Goal: Information Seeking & Learning: Learn about a topic

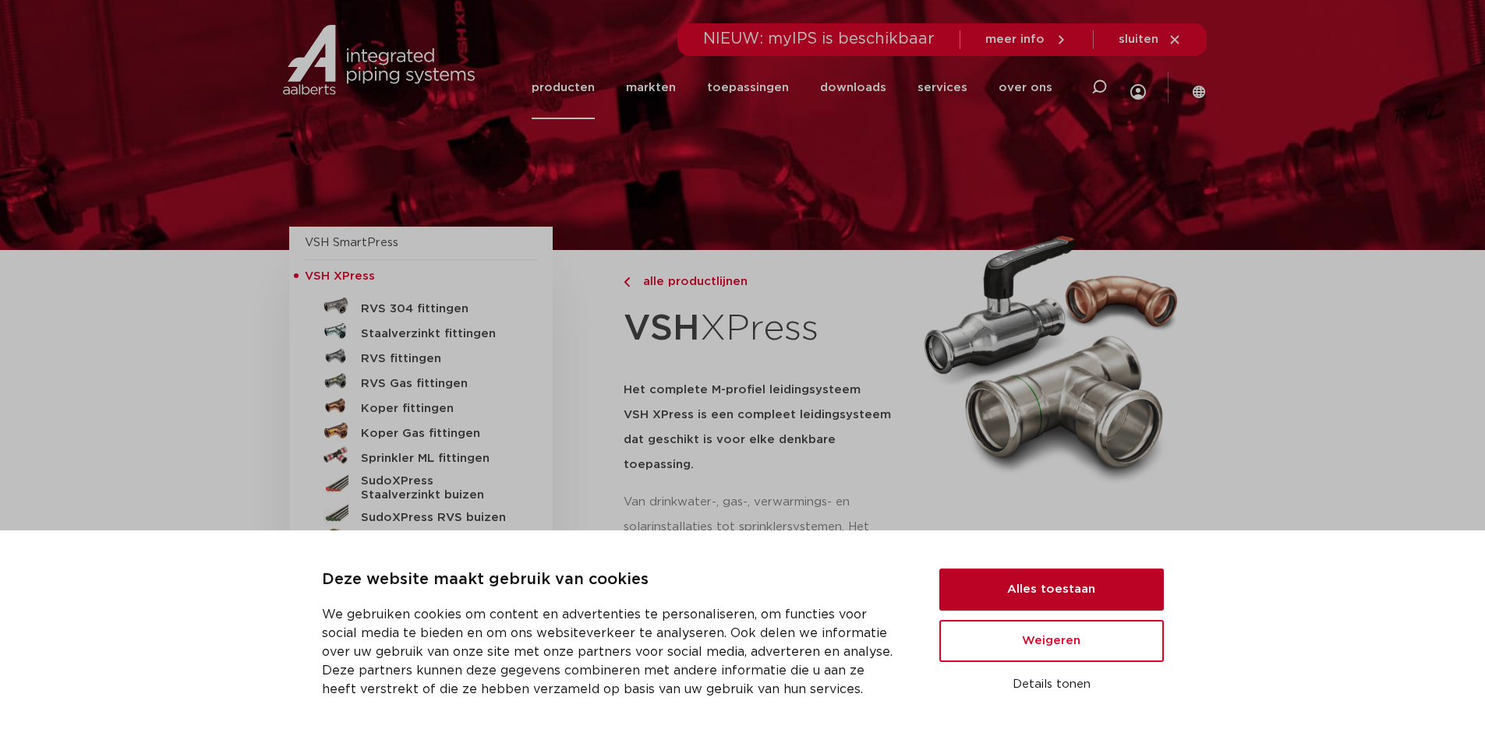
click at [1121, 595] on button "Alles toestaan" at bounding box center [1051, 590] width 224 height 42
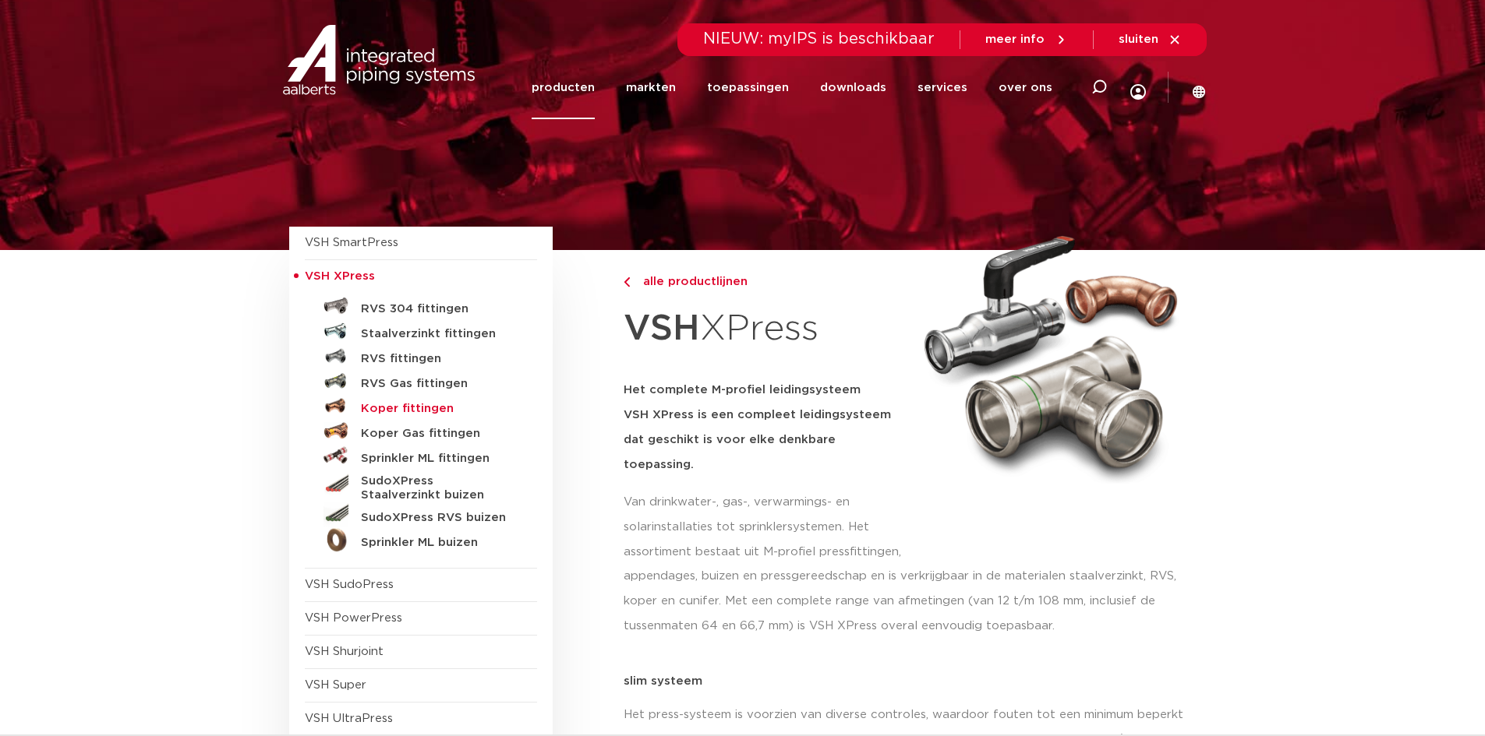
click at [394, 407] on h5 "Koper fittingen" at bounding box center [438, 409] width 154 height 14
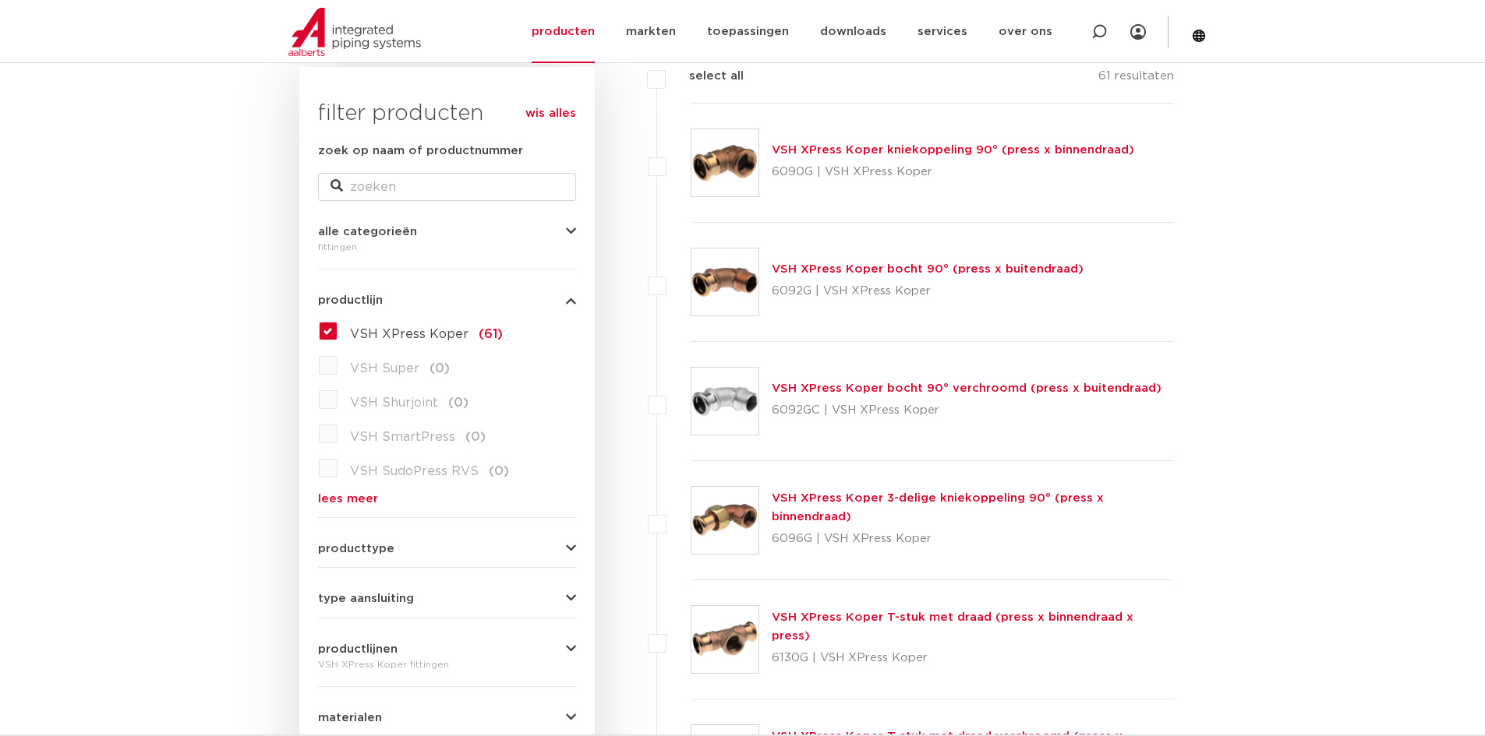
scroll to position [312, 0]
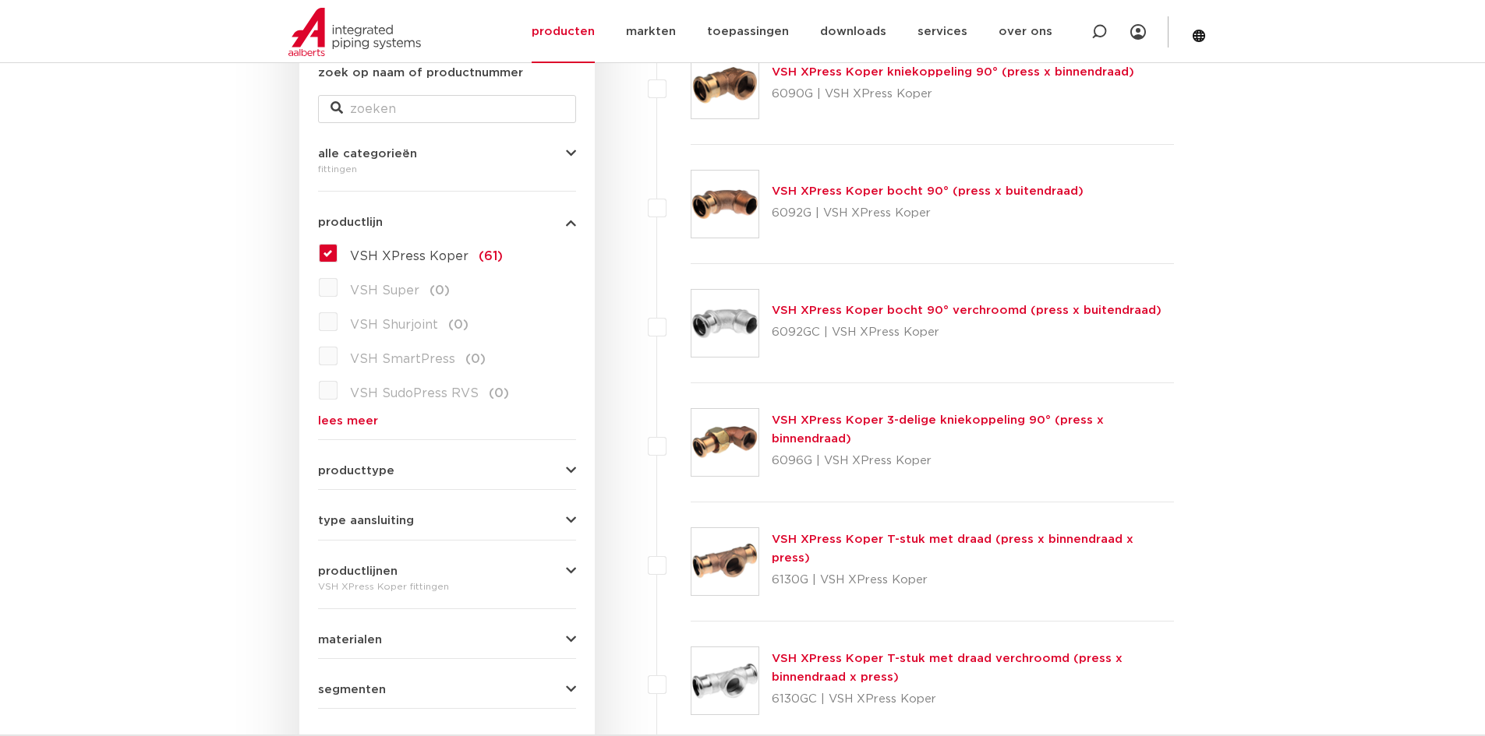
click at [404, 475] on button "producttype" at bounding box center [447, 471] width 258 height 12
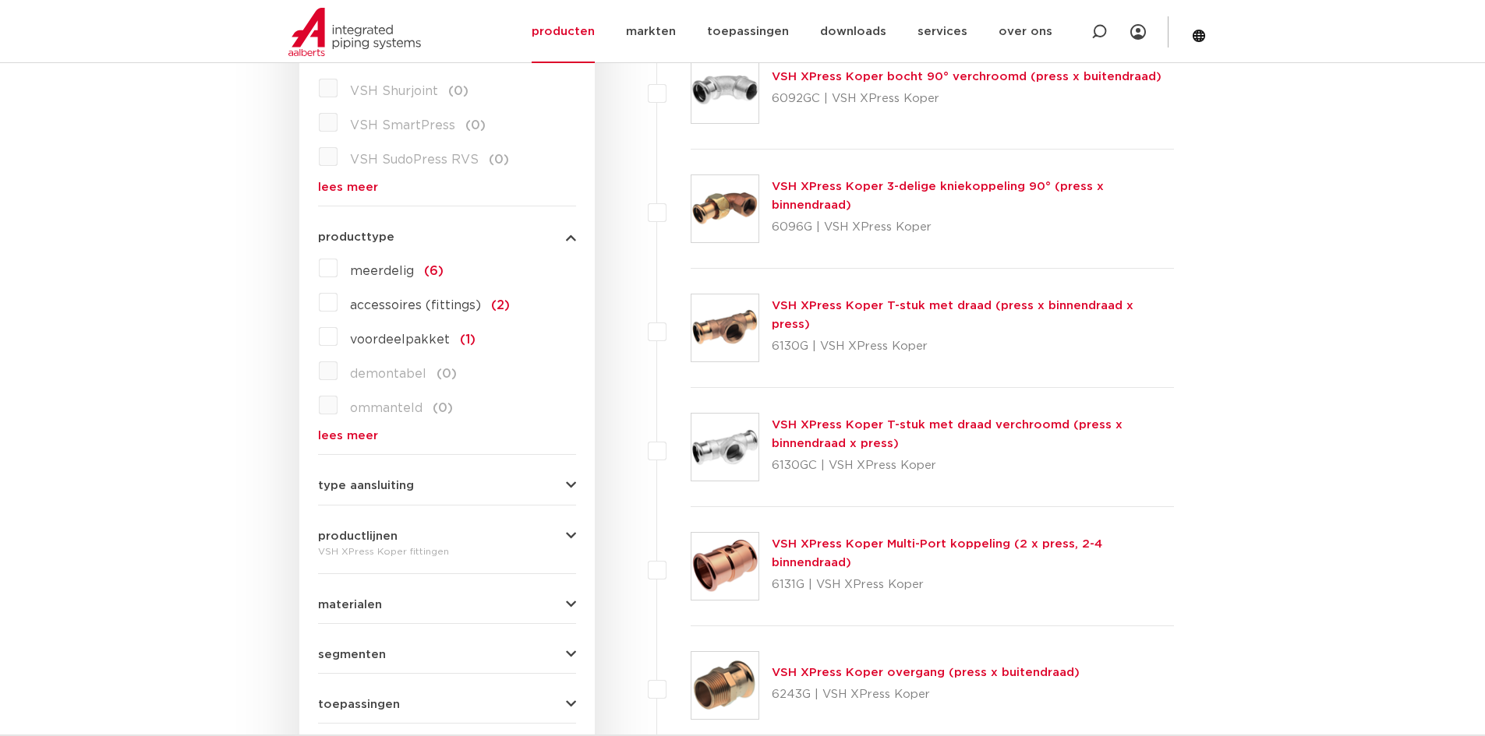
scroll to position [623, 0]
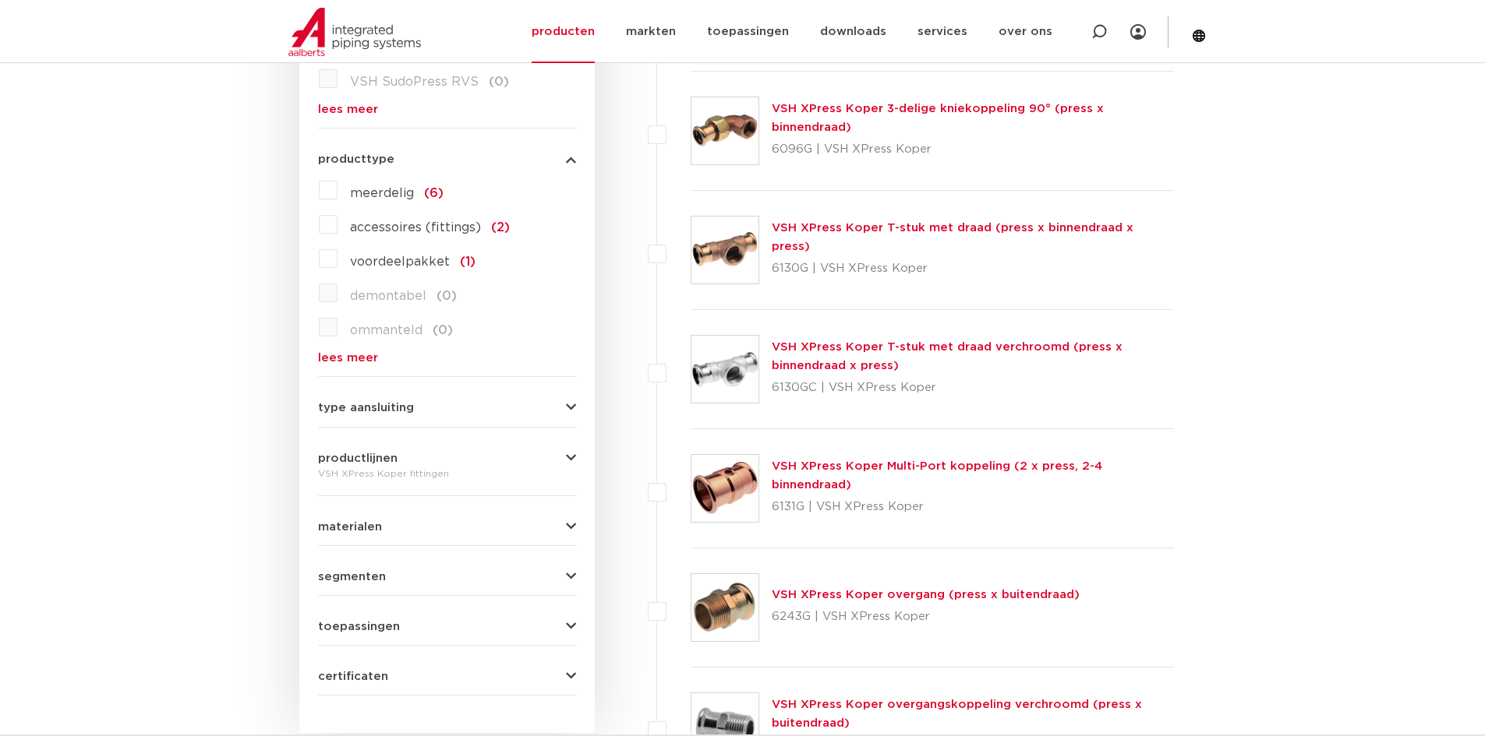
click at [1052, 242] on link "VSH XPress Koper T-stuk met draad (press x binnendraad x press)" at bounding box center [952, 237] width 362 height 30
